Goal: Task Accomplishment & Management: Complete application form

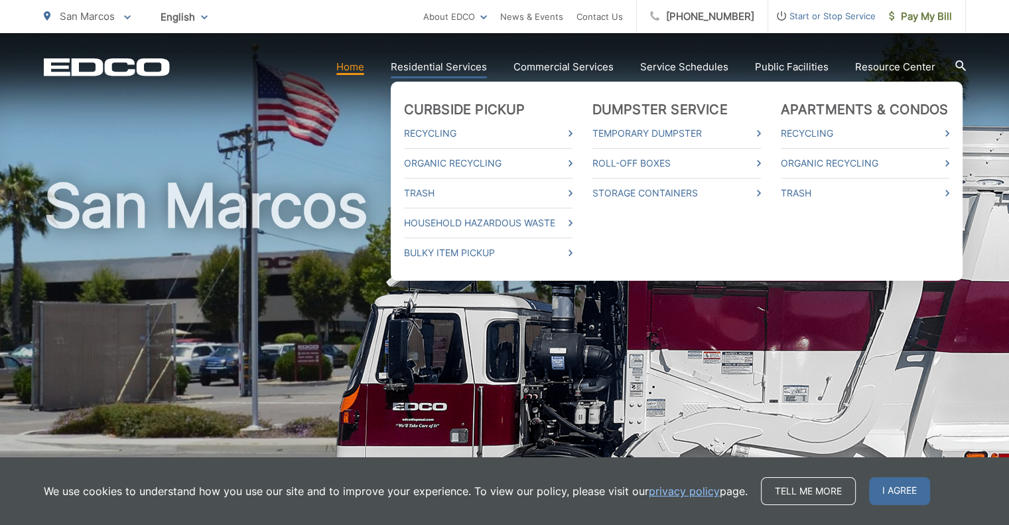
click at [454, 73] on link "Residential Services" at bounding box center [439, 67] width 96 height 16
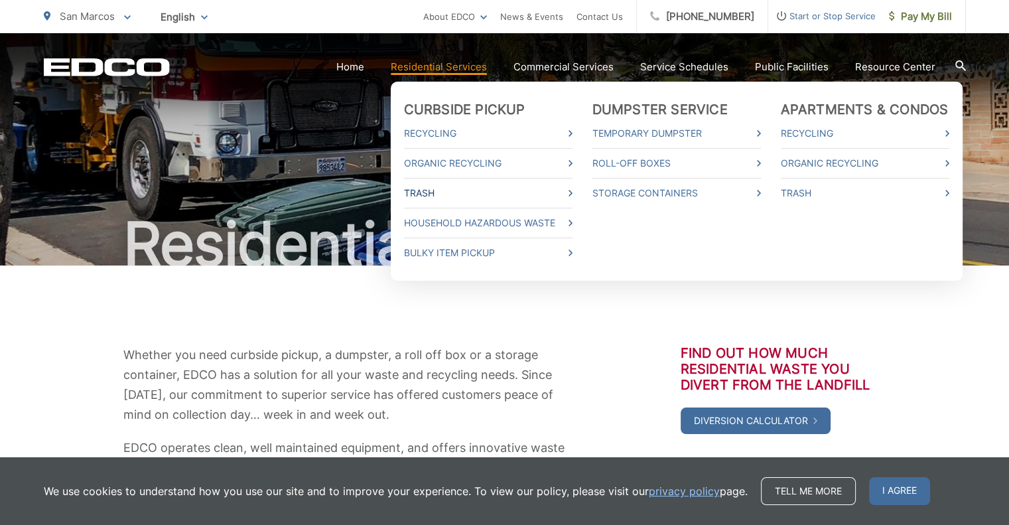
click at [442, 194] on link "Trash" at bounding box center [488, 193] width 168 height 16
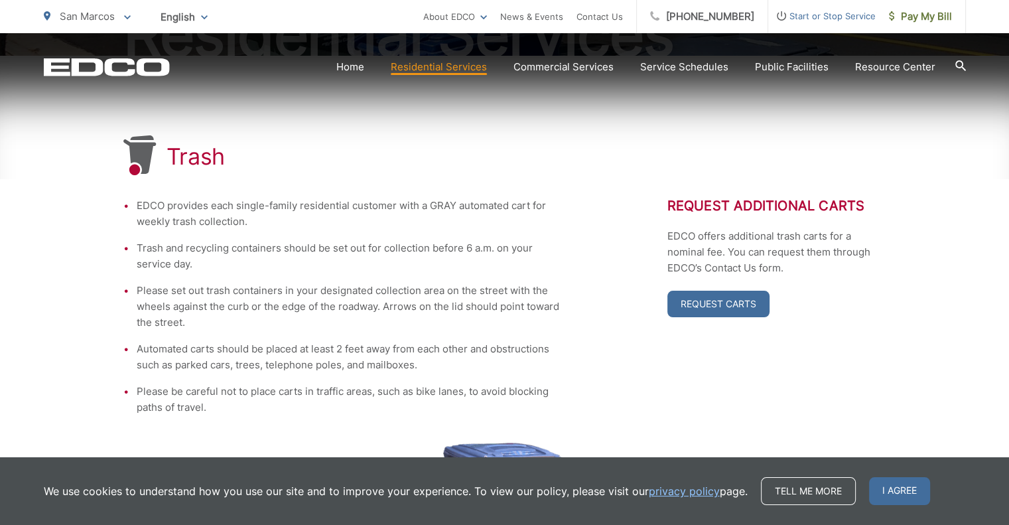
scroll to position [211, 0]
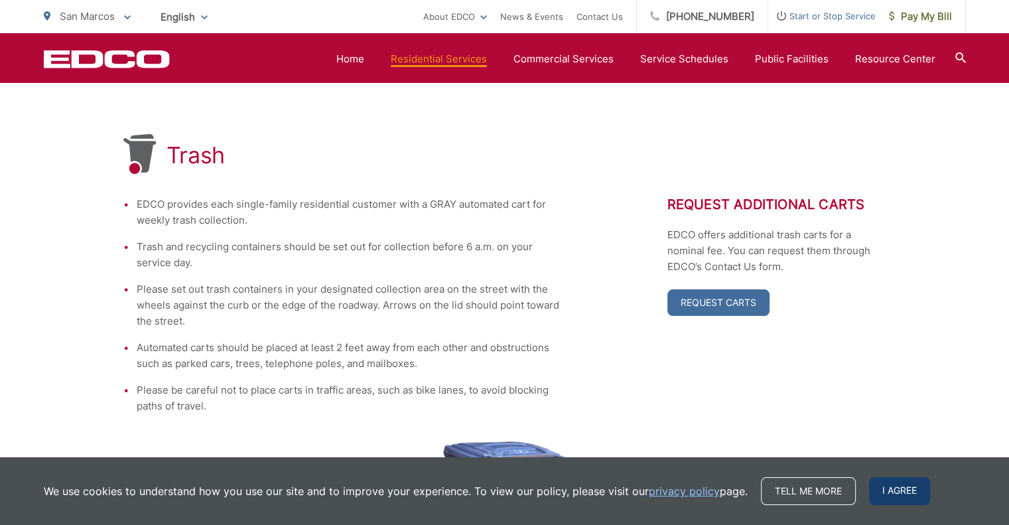
click at [895, 495] on span "I agree" at bounding box center [899, 491] width 61 height 28
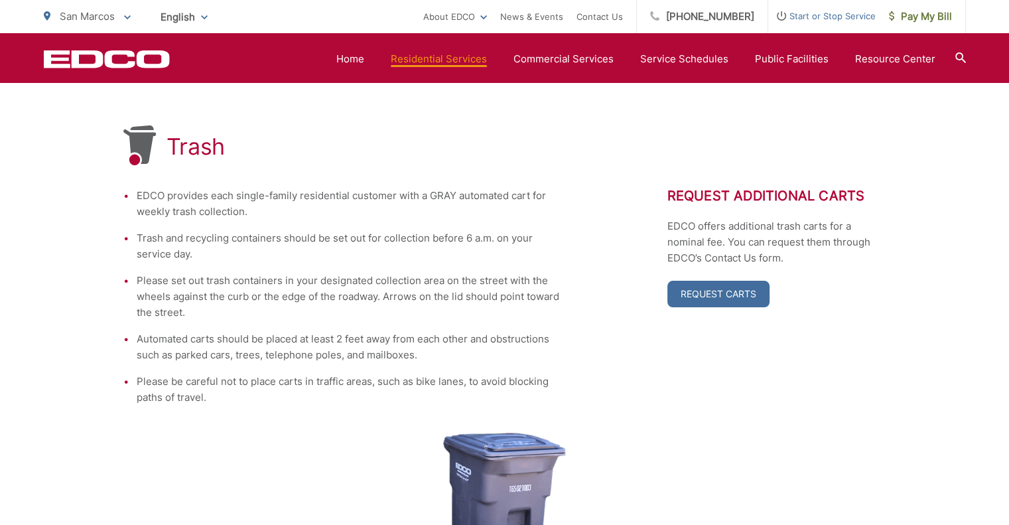
scroll to position [215, 0]
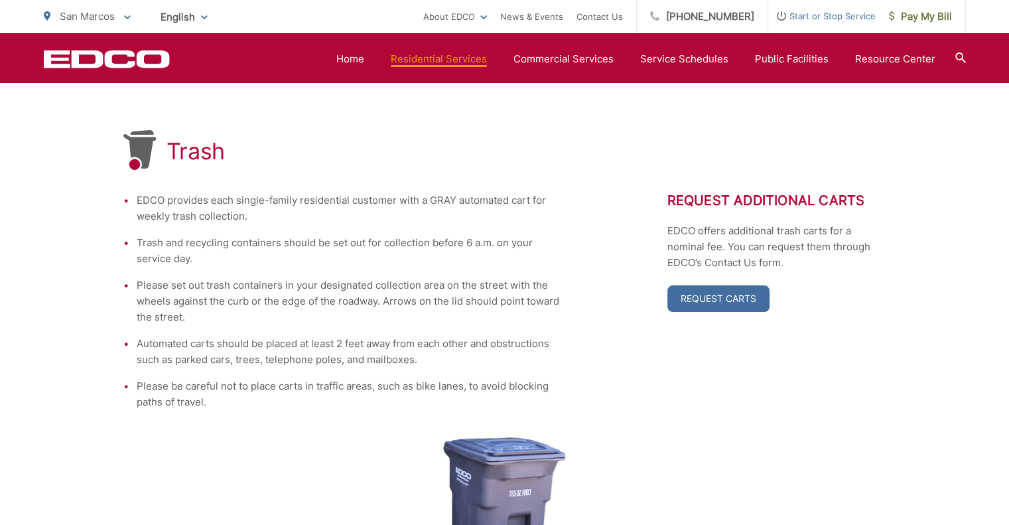
click at [505, 295] on li "Please set out trash containers in your designated collection area on the stree…" at bounding box center [349, 301] width 424 height 48
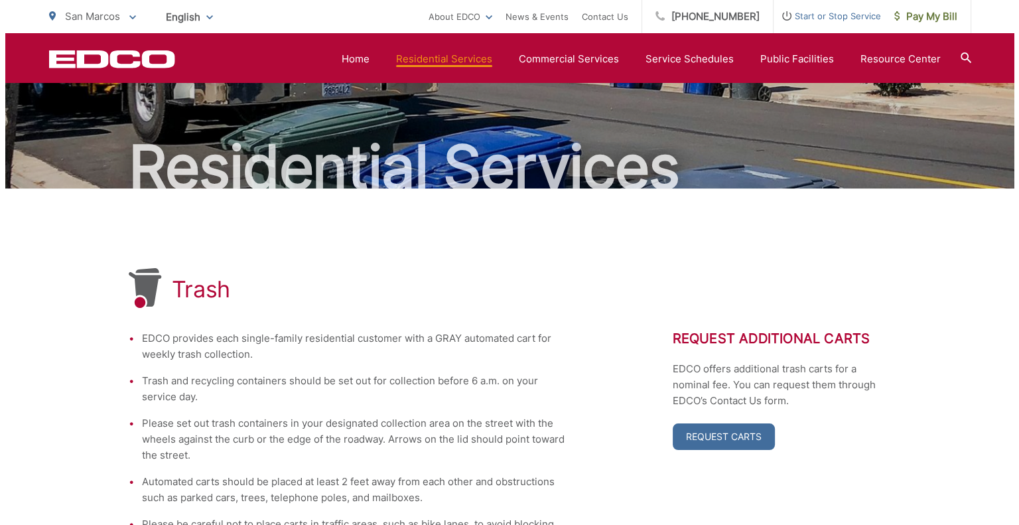
scroll to position [0, 0]
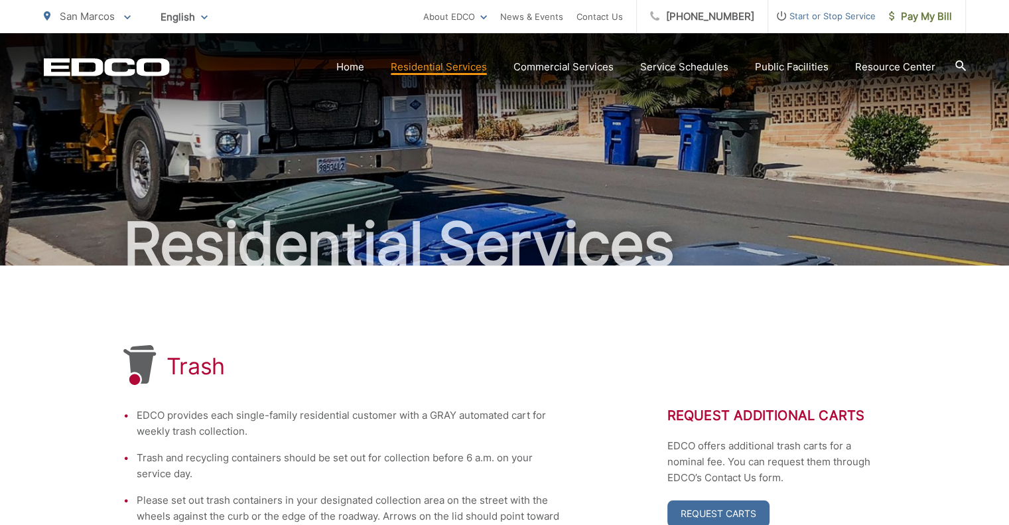
click at [830, 15] on span "Start or Stop Service" at bounding box center [821, 16] width 107 height 16
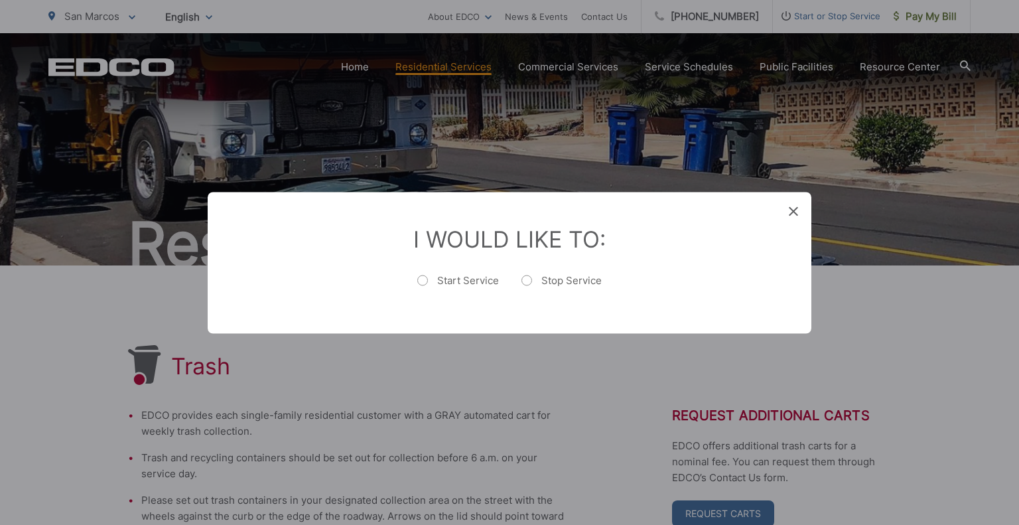
click at [461, 283] on label "Start Service" at bounding box center [458, 286] width 82 height 27
radio input "true"
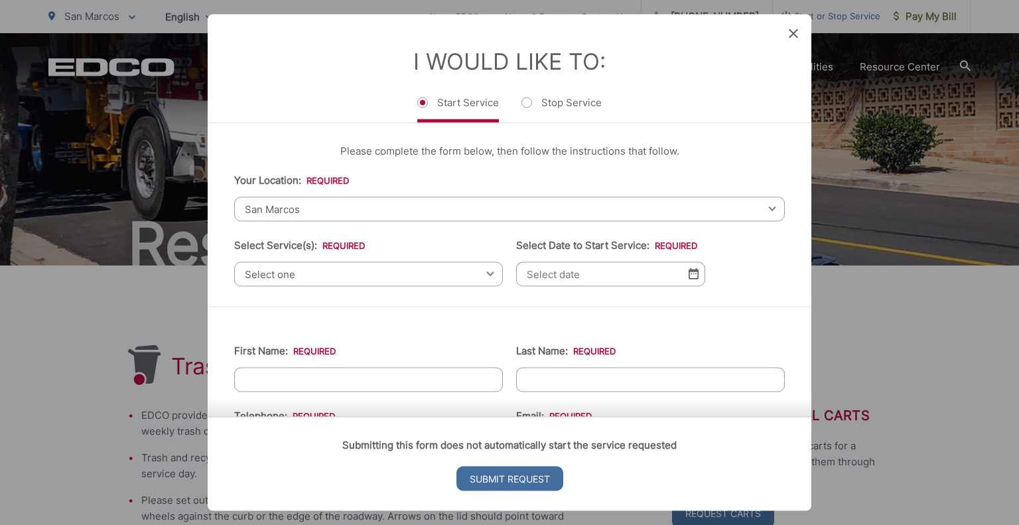
click at [300, 216] on span "San Marcos" at bounding box center [509, 208] width 550 height 25
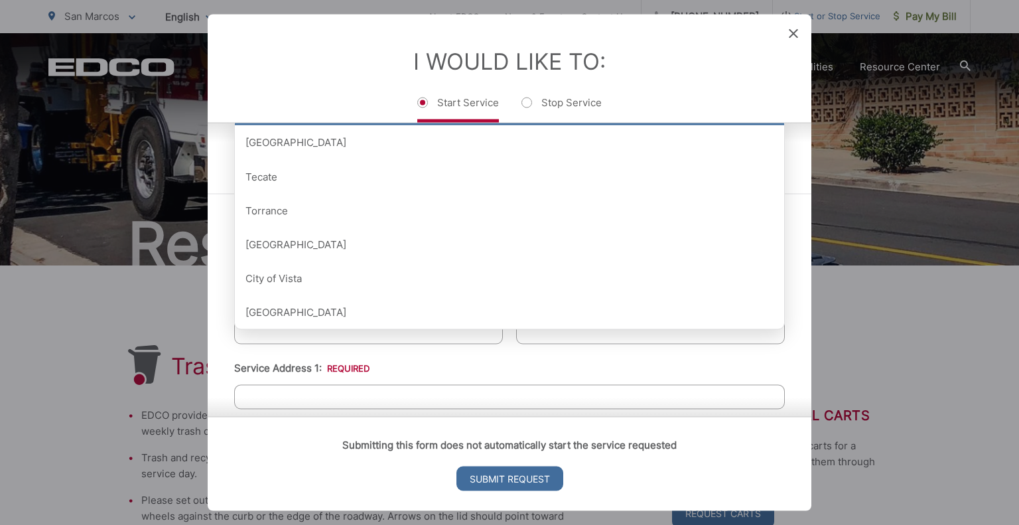
scroll to position [117, 0]
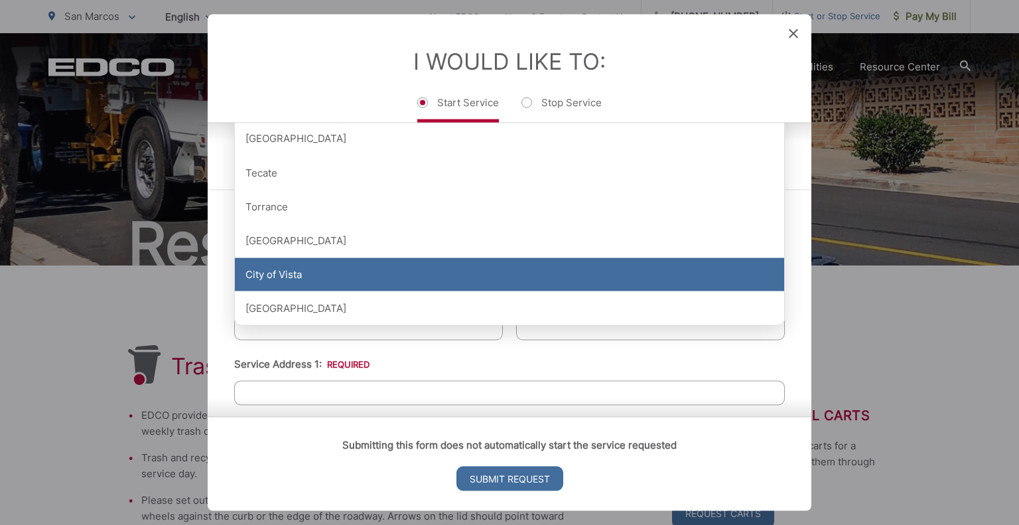
click at [282, 278] on div "City of Vista" at bounding box center [509, 274] width 549 height 33
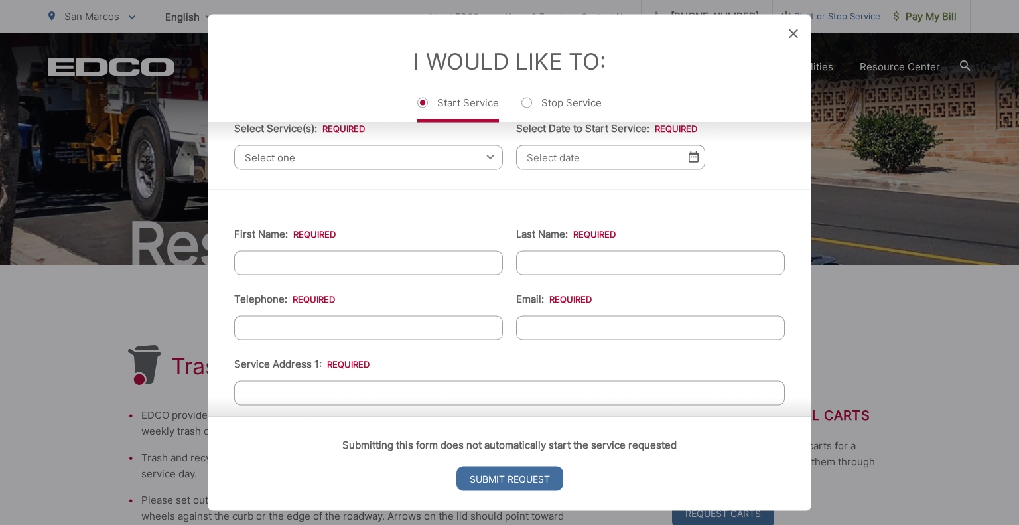
click at [678, 157] on input "Select Date to Start Service: *" at bounding box center [610, 157] width 189 height 25
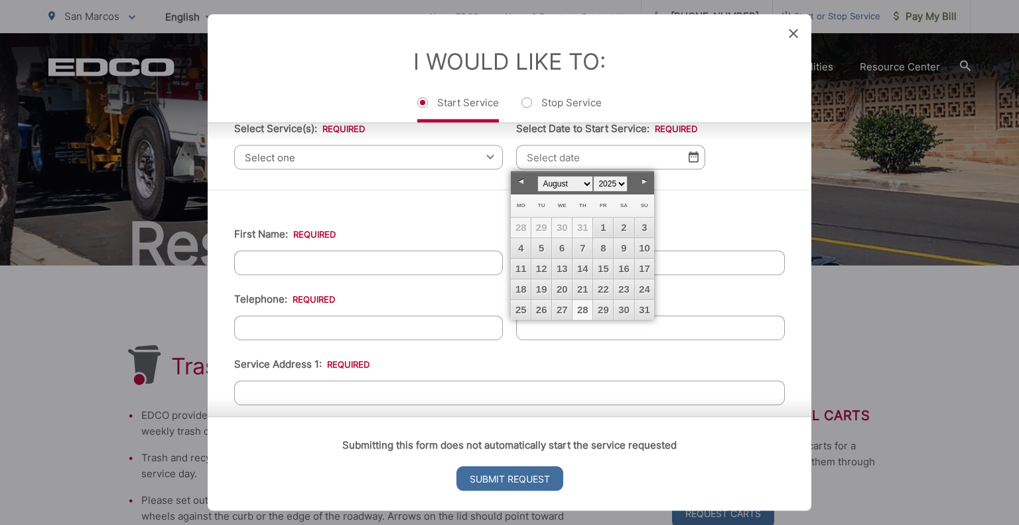
click at [582, 307] on link "28" at bounding box center [582, 310] width 20 height 20
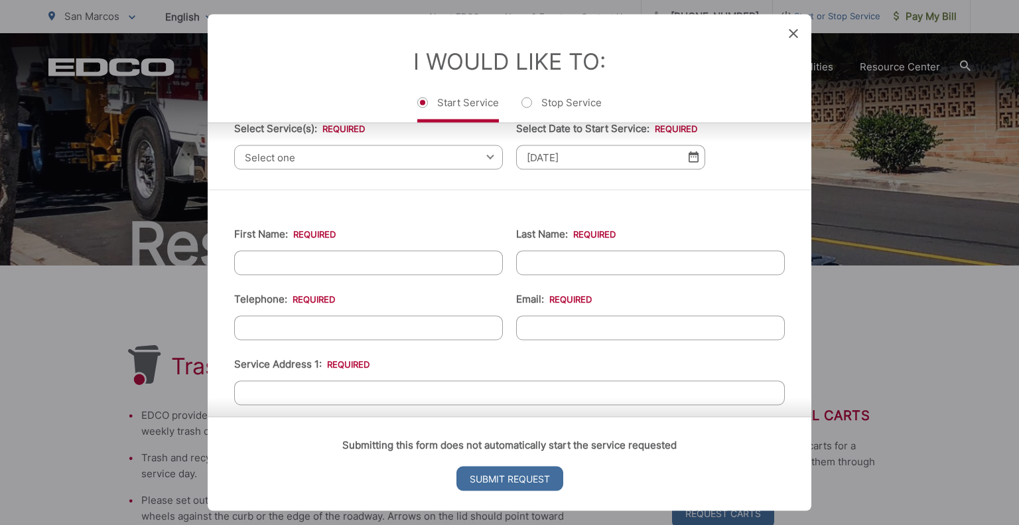
click at [690, 156] on img at bounding box center [693, 156] width 10 height 11
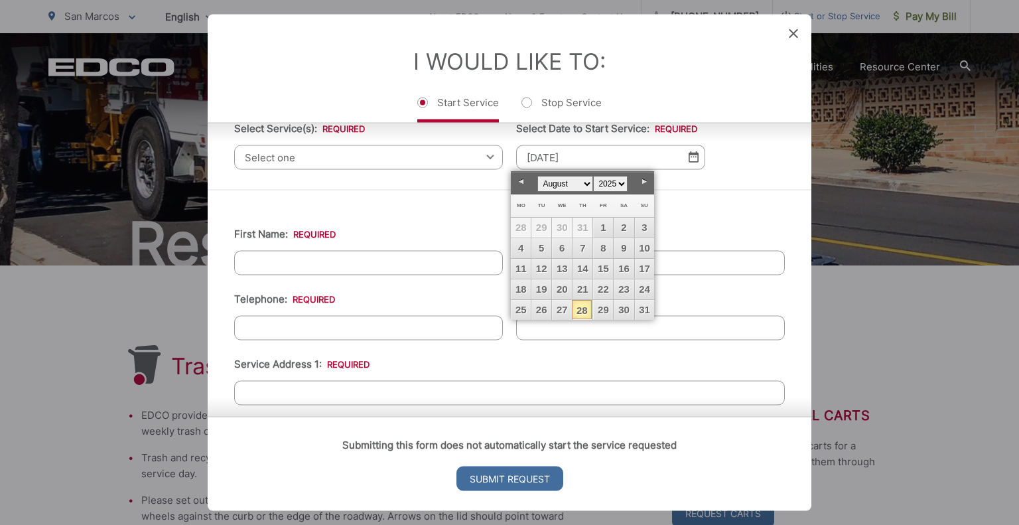
click at [647, 183] on link "Next" at bounding box center [644, 182] width 20 height 20
click at [525, 225] on link "1" at bounding box center [521, 228] width 20 height 20
type input "[DATE]"
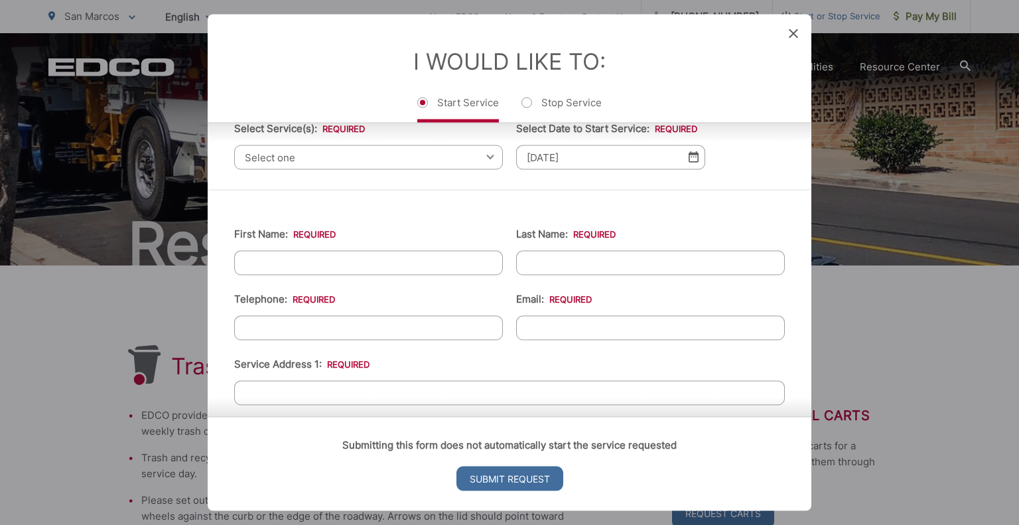
click at [332, 270] on input "First Name: *" at bounding box center [368, 262] width 269 height 25
type input "[PERSON_NAME]"
type input "[PHONE_NUMBER]"
type input "c"
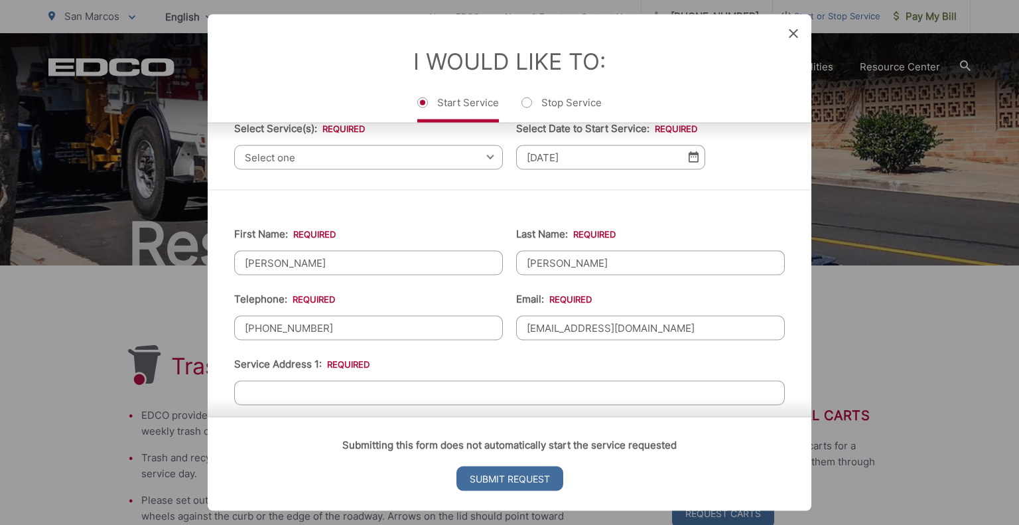
scroll to position [167, 0]
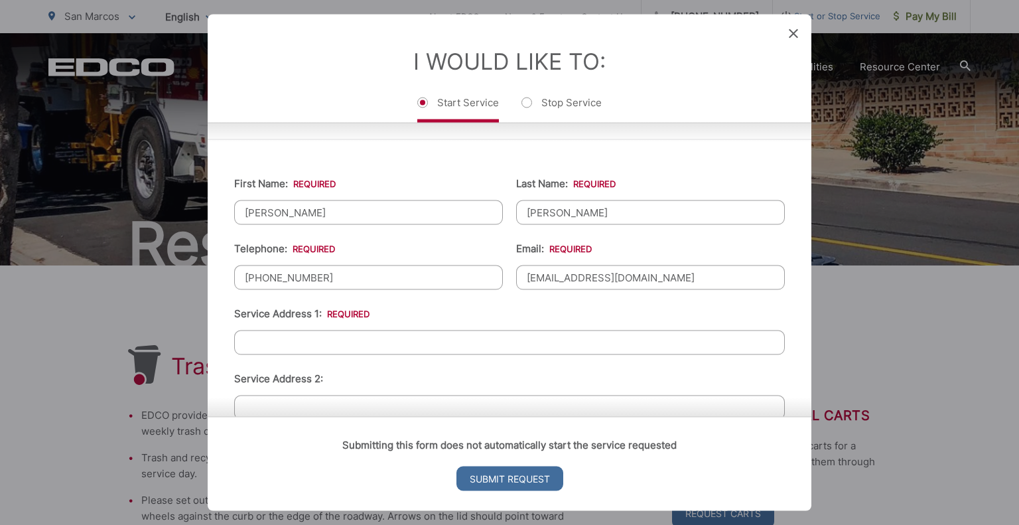
type input "[EMAIL_ADDRESS][DOMAIN_NAME]"
click at [289, 342] on input "Service Address 1: *" at bounding box center [509, 342] width 550 height 25
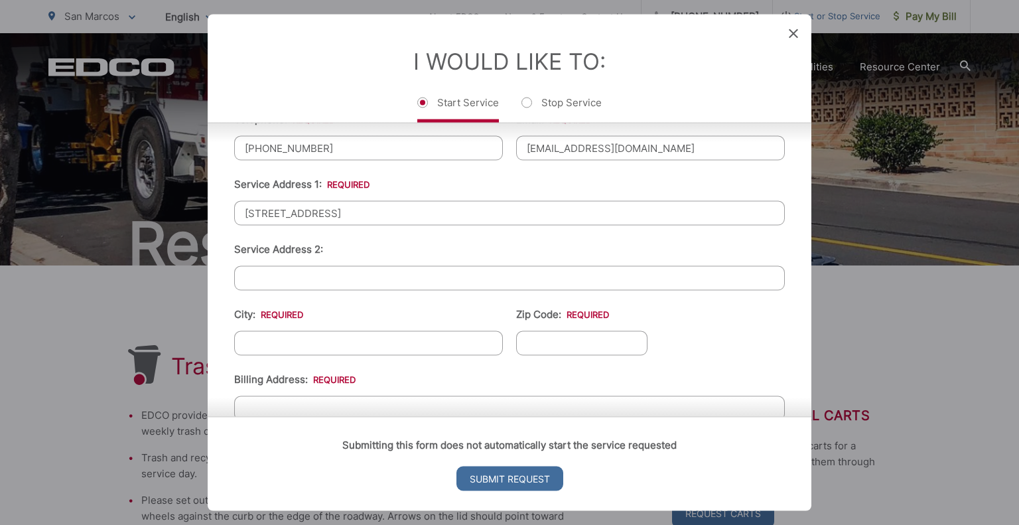
scroll to position [297, 0]
type input "[STREET_ADDRESS]"
click at [297, 339] on input "City: *" at bounding box center [368, 342] width 269 height 25
type input "Vista"
click at [532, 334] on input "Zip Code: *" at bounding box center [581, 342] width 131 height 25
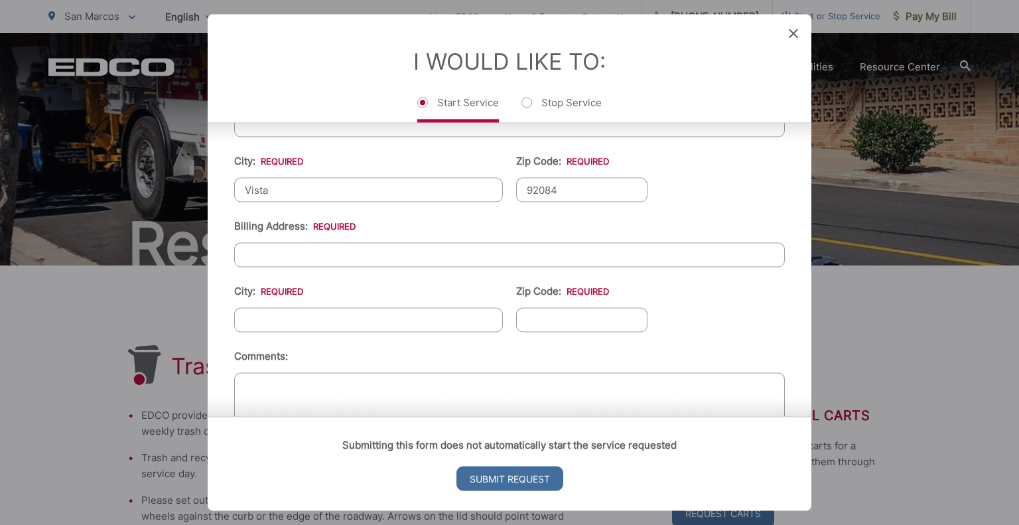
scroll to position [451, 0]
type input "92084"
click at [282, 241] on input "Billing Address: *" at bounding box center [509, 253] width 550 height 25
type input "[STREET_ADDRESS]"
type input "Vista"
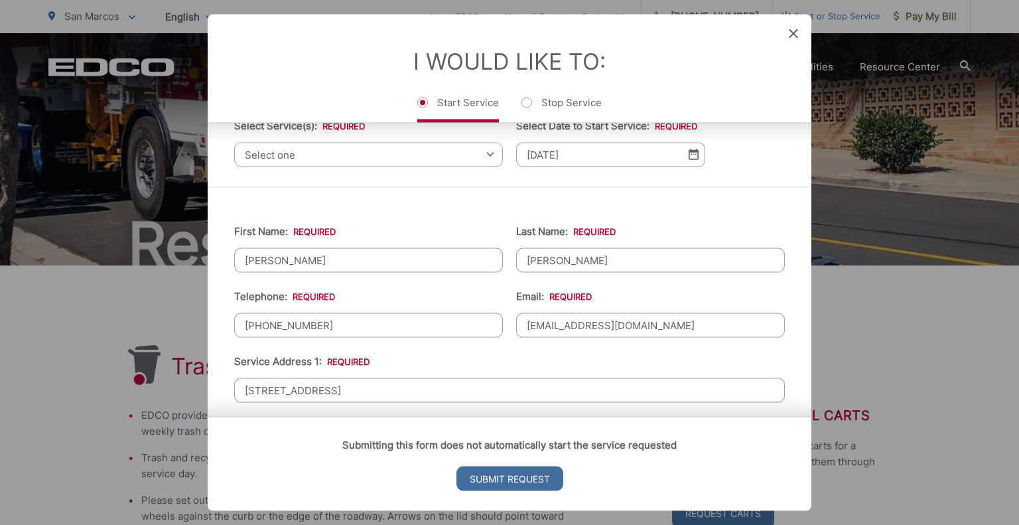
scroll to position [109, 0]
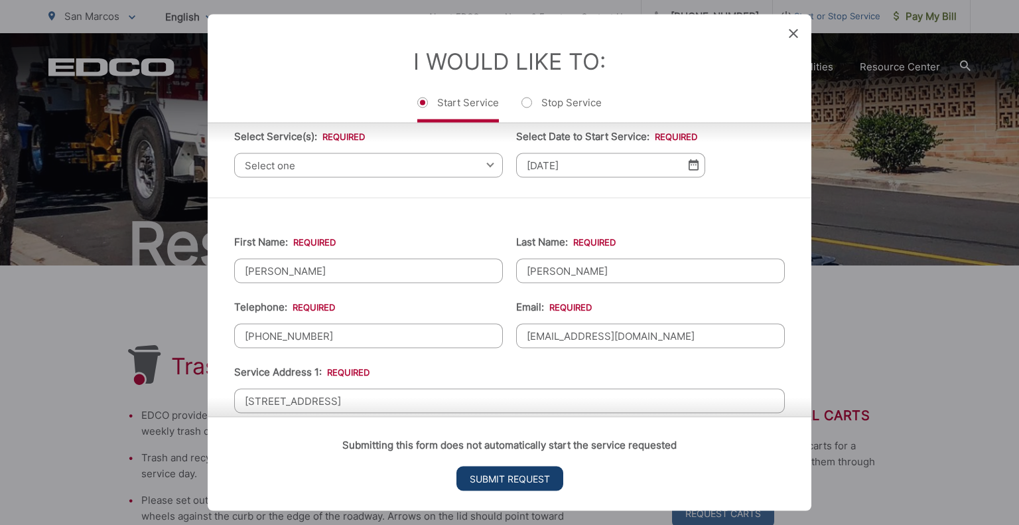
type input "92084"
click at [516, 480] on input "Submit Request" at bounding box center [509, 478] width 107 height 25
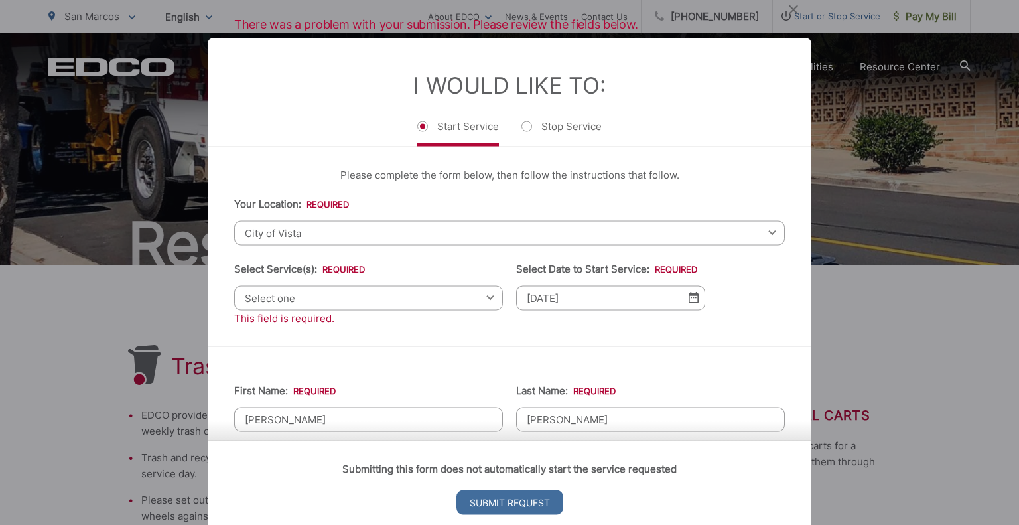
click at [334, 299] on span "Select one" at bounding box center [368, 297] width 269 height 25
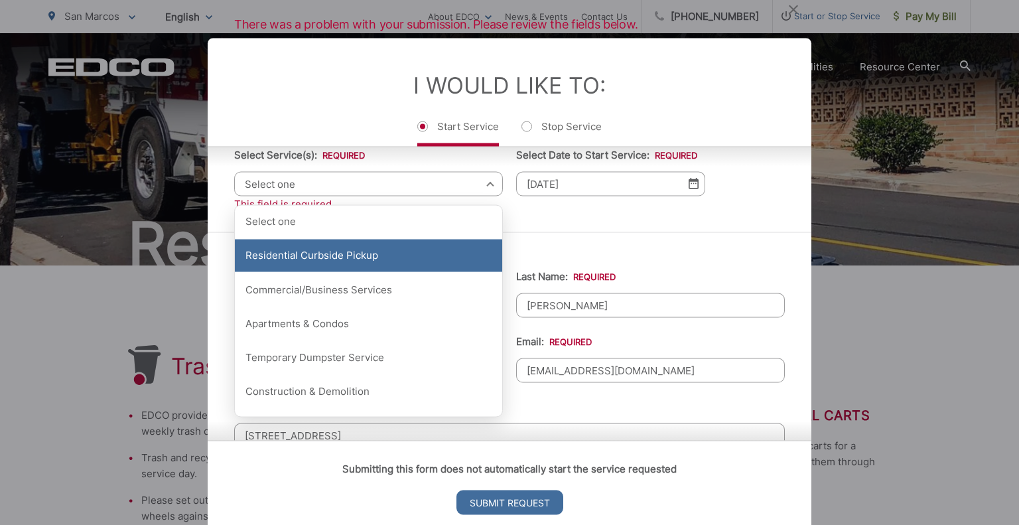
scroll to position [115, 0]
click at [321, 253] on div "Residential Curbside Pickup" at bounding box center [368, 253] width 267 height 33
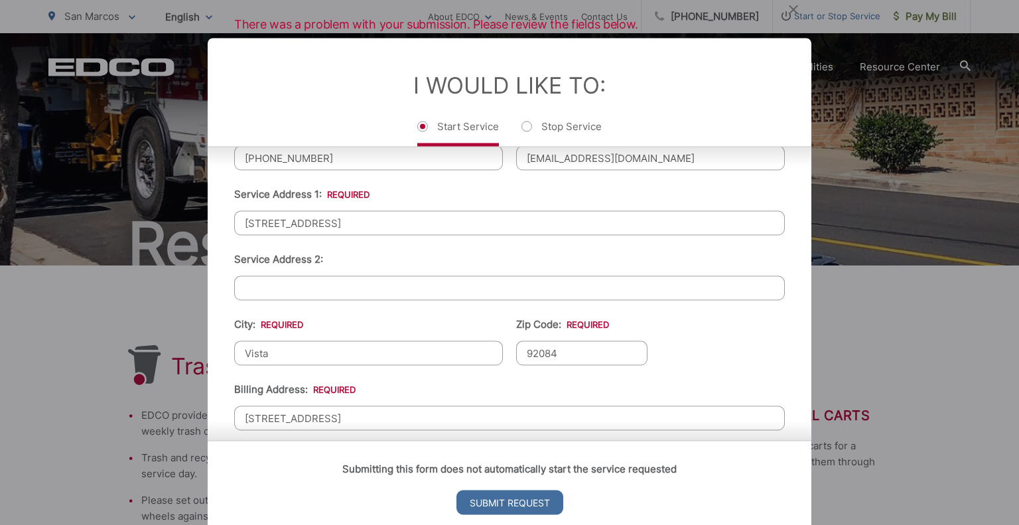
scroll to position [328, 0]
click at [504, 500] on input "Submit Request" at bounding box center [509, 502] width 107 height 25
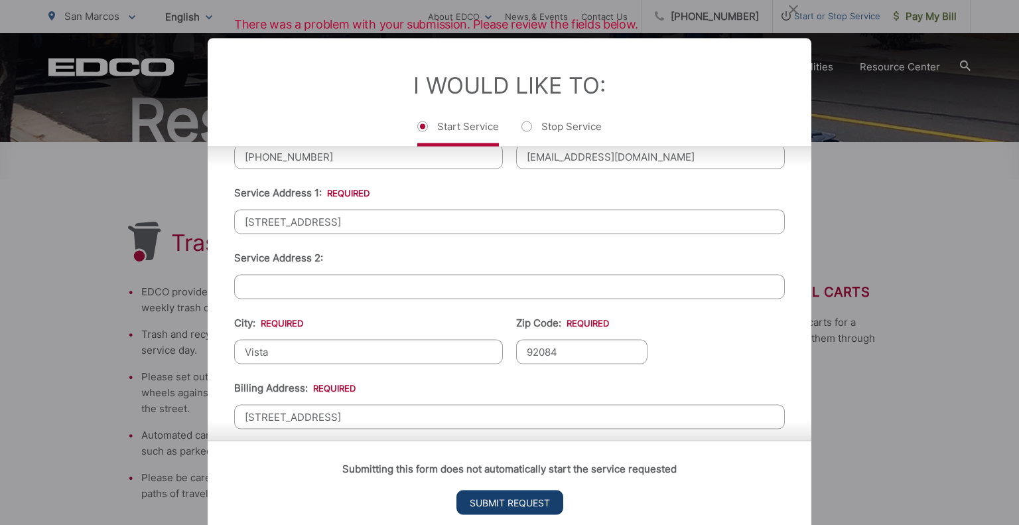
scroll to position [13, 5]
